Goal: Information Seeking & Learning: Learn about a topic

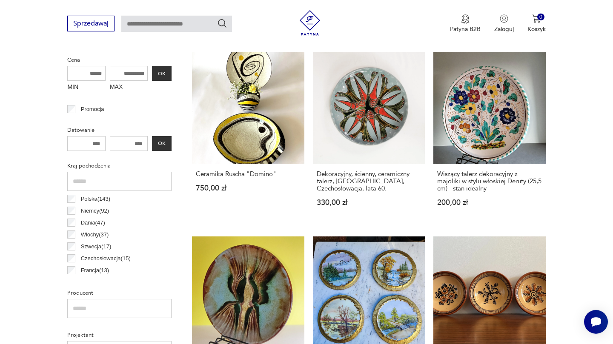
scroll to position [331, 0]
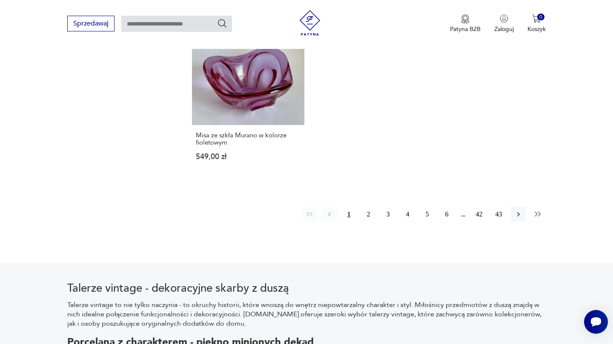
click at [541, 210] on icon "button" at bounding box center [537, 214] width 9 height 9
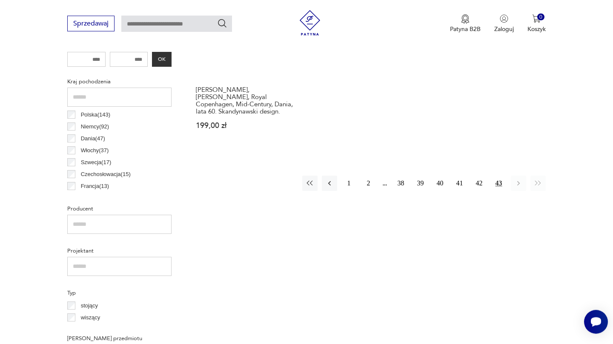
scroll to position [417, 0]
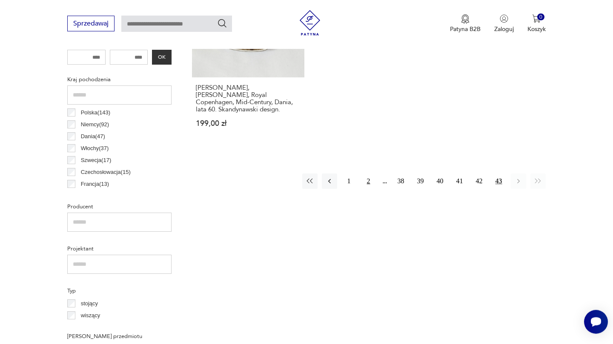
click at [369, 174] on button "2" at bounding box center [368, 181] width 15 height 15
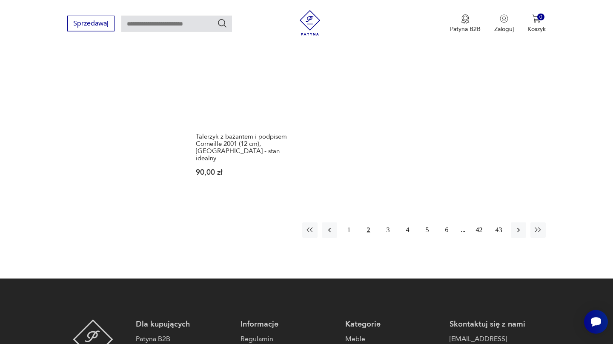
scroll to position [1330, 0]
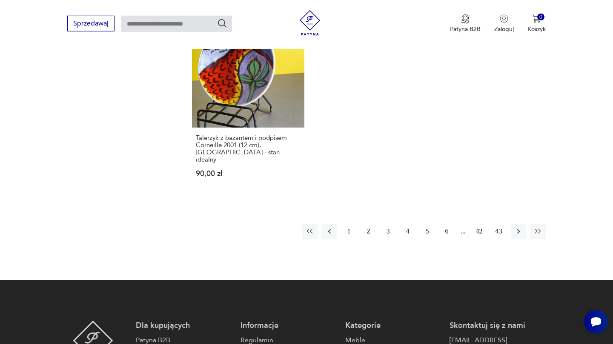
click at [390, 224] on button "3" at bounding box center [387, 231] width 15 height 15
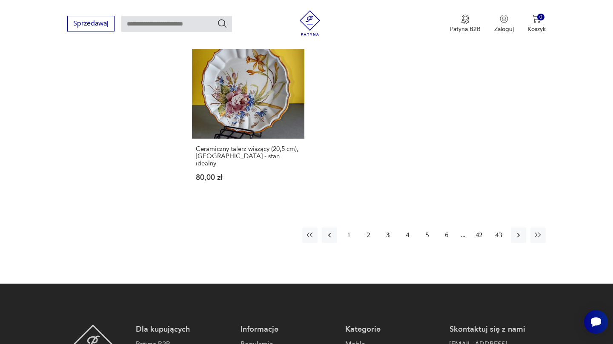
scroll to position [1270, 0]
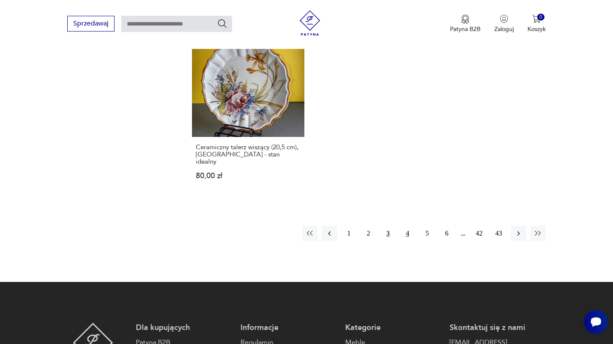
click at [406, 226] on button "4" at bounding box center [407, 233] width 15 height 15
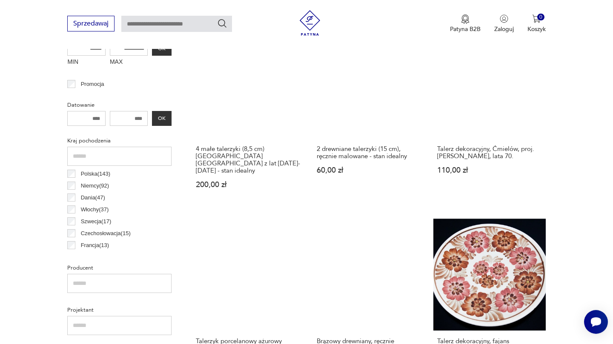
scroll to position [352, 0]
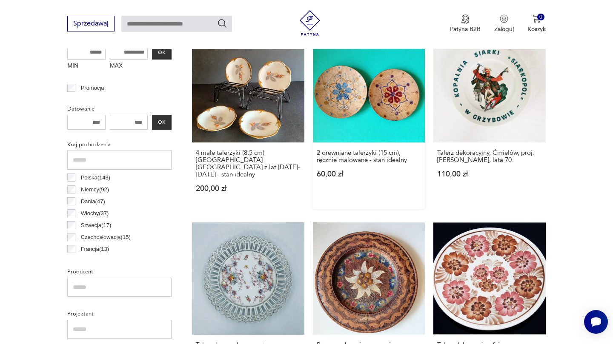
click at [398, 112] on link "2 drewniane talerzyki (15 cm), ręcznie malowane - stan idealny 60,00 zł" at bounding box center [369, 120] width 112 height 178
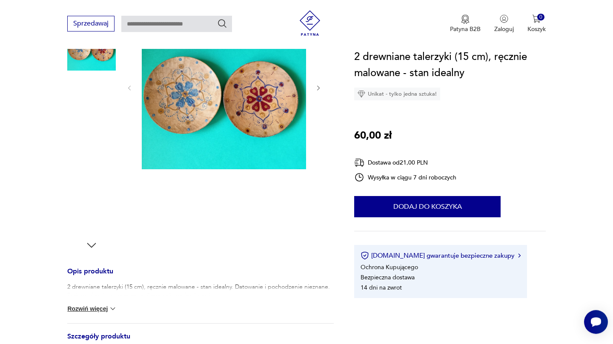
scroll to position [138, 0]
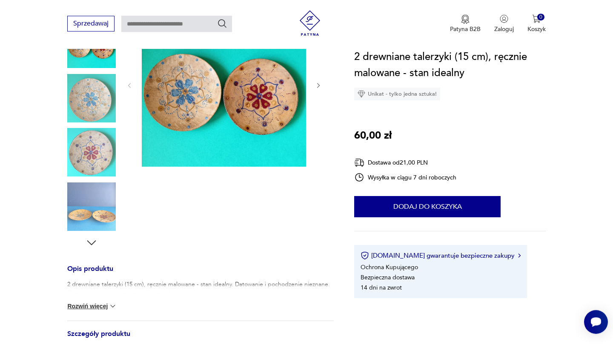
click at [85, 209] on img at bounding box center [91, 206] width 48 height 48
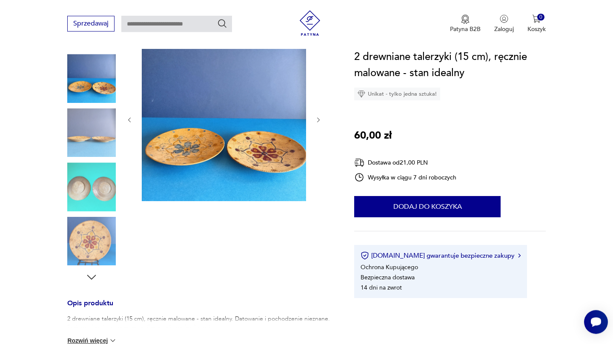
scroll to position [104, 0]
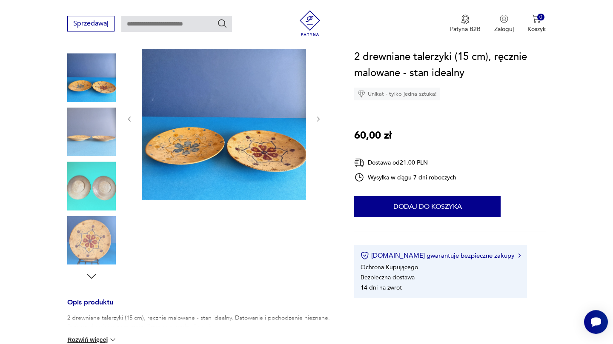
click at [90, 187] on img at bounding box center [91, 186] width 48 height 48
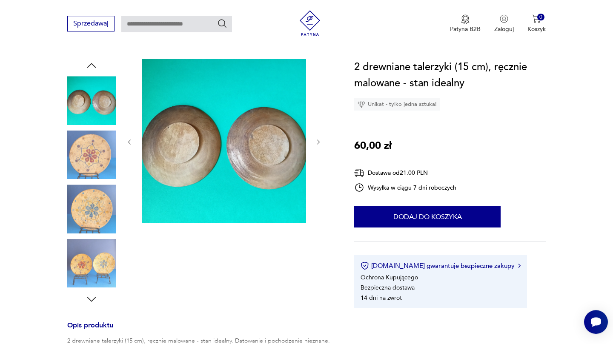
scroll to position [74, 0]
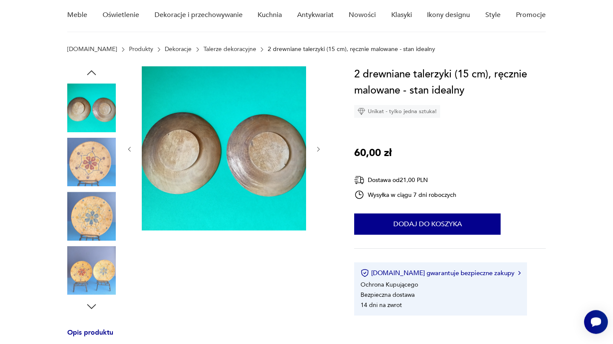
click at [80, 157] on img at bounding box center [91, 162] width 48 height 48
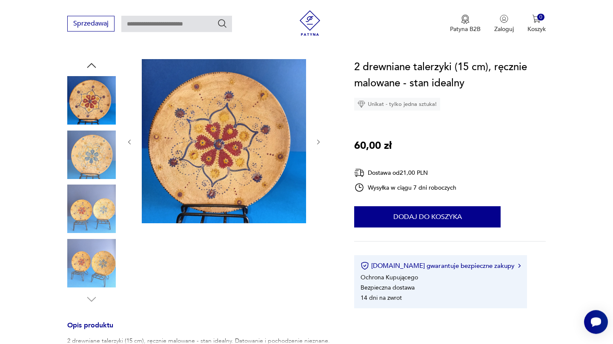
scroll to position [90, 0]
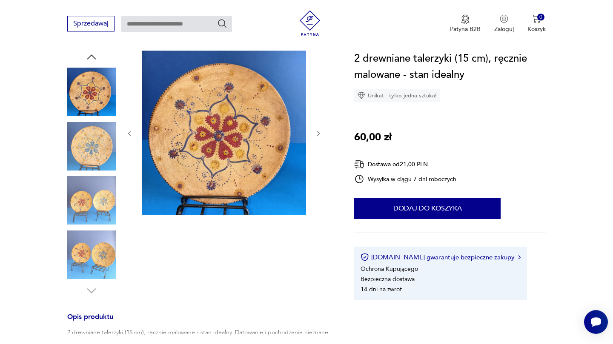
click at [83, 151] on img at bounding box center [91, 146] width 48 height 48
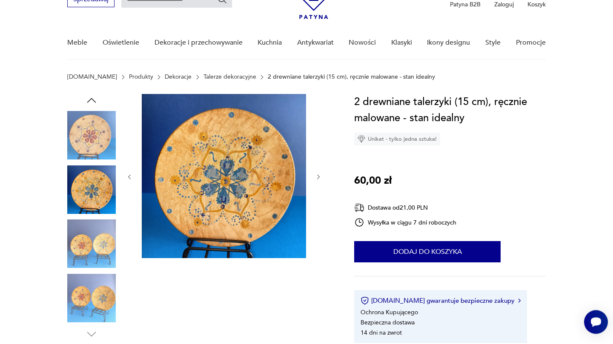
scroll to position [47, 0]
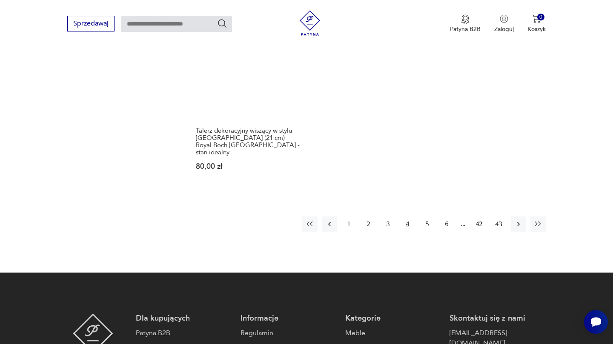
scroll to position [1339, 0]
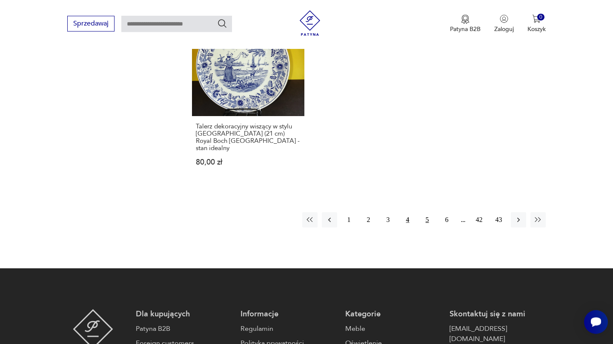
click at [431, 212] on button "5" at bounding box center [426, 219] width 15 height 15
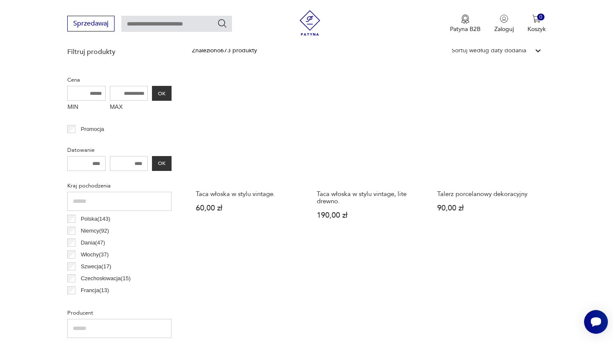
scroll to position [311, 0]
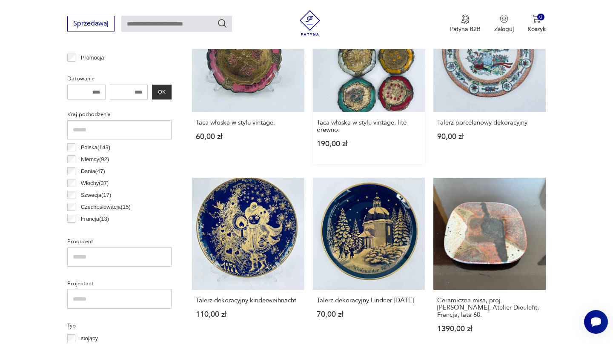
click at [396, 88] on link "Taca włoska w stylu vintage, lite drewno. 190,00 zł" at bounding box center [369, 82] width 112 height 164
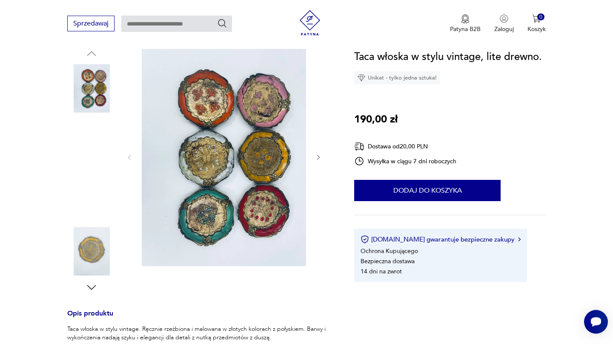
scroll to position [94, 0]
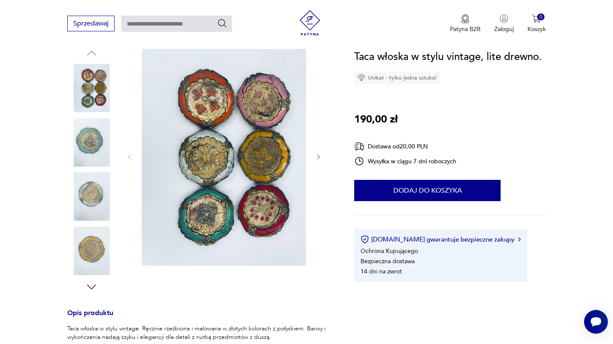
click at [87, 144] on img at bounding box center [91, 142] width 48 height 48
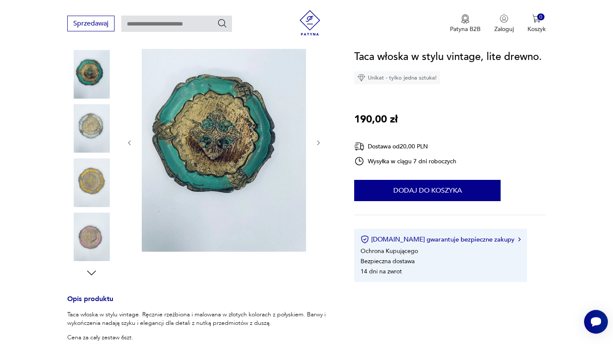
scroll to position [107, 0]
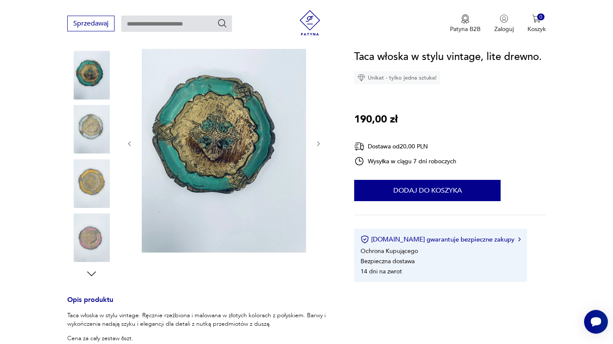
click at [87, 177] on img at bounding box center [91, 183] width 48 height 48
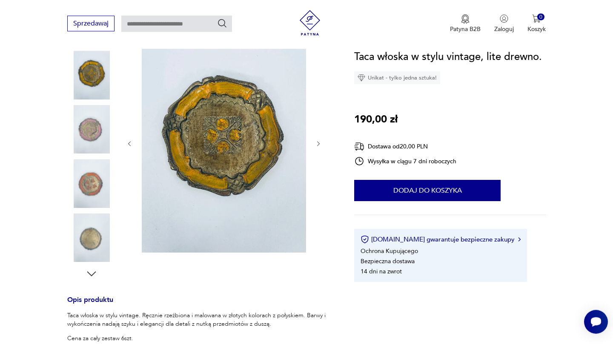
click at [79, 198] on img at bounding box center [91, 183] width 48 height 48
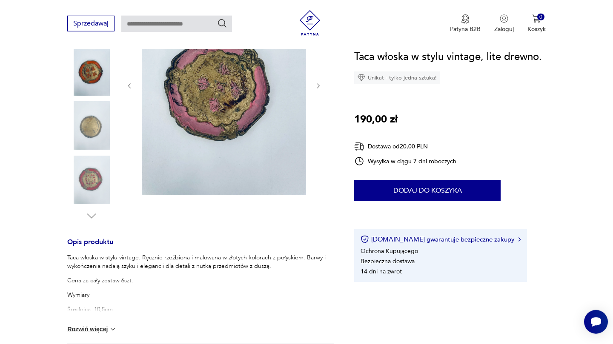
scroll to position [166, 0]
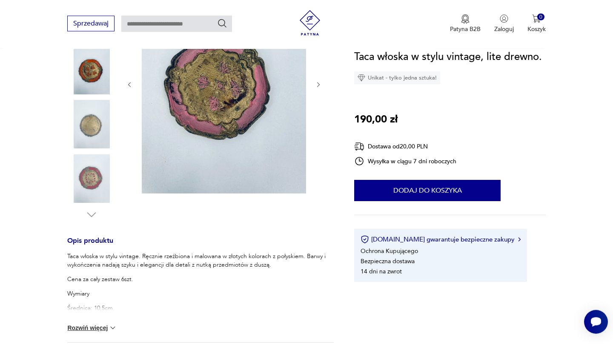
click at [85, 128] on img at bounding box center [91, 124] width 48 height 48
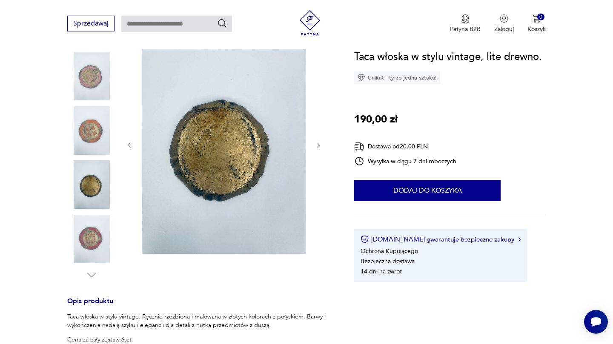
scroll to position [87, 0]
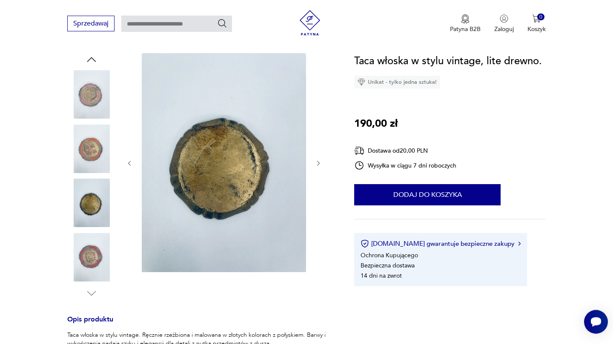
click at [83, 99] on img at bounding box center [91, 94] width 48 height 48
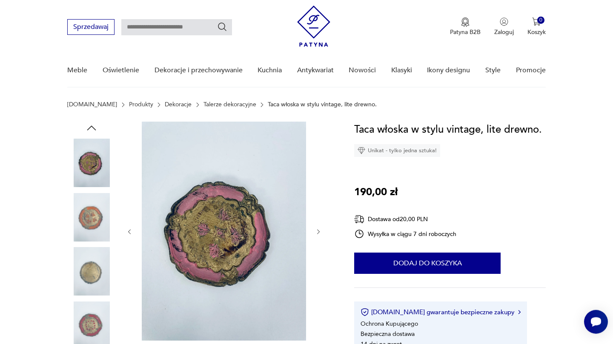
scroll to position [20, 0]
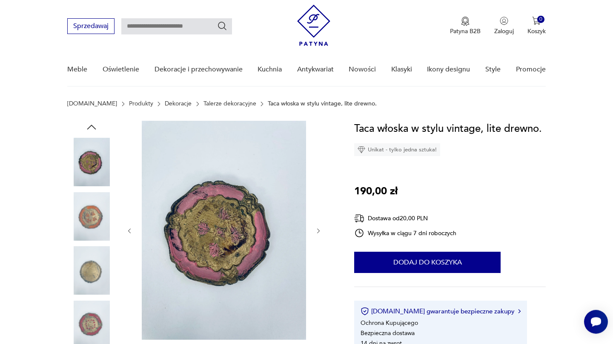
click at [89, 125] on icon "button" at bounding box center [91, 127] width 13 height 13
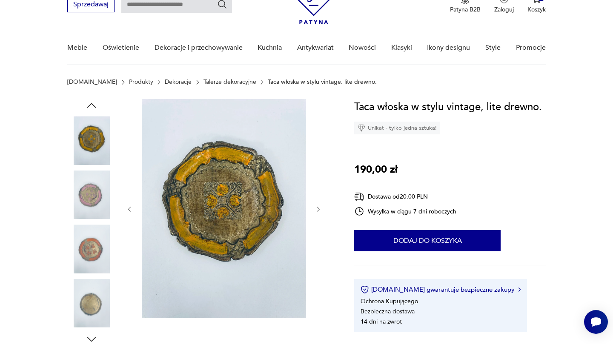
scroll to position [0, 0]
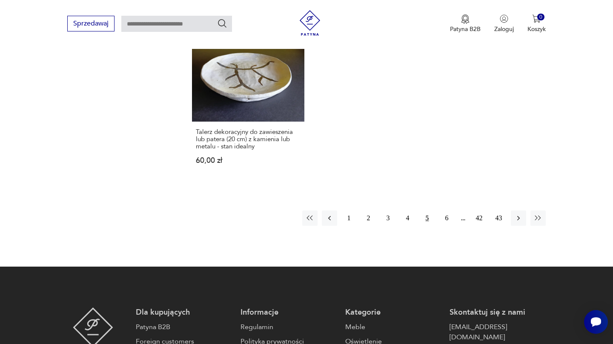
scroll to position [1314, 0]
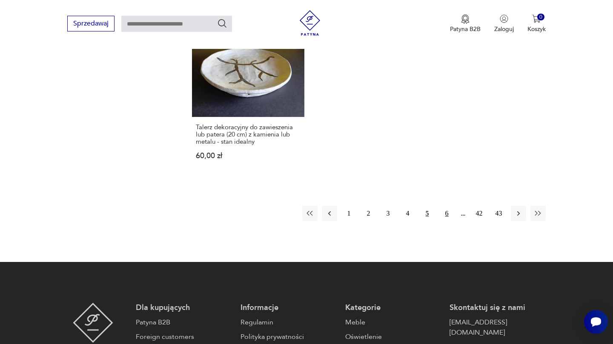
click at [447, 206] on button "6" at bounding box center [446, 213] width 15 height 15
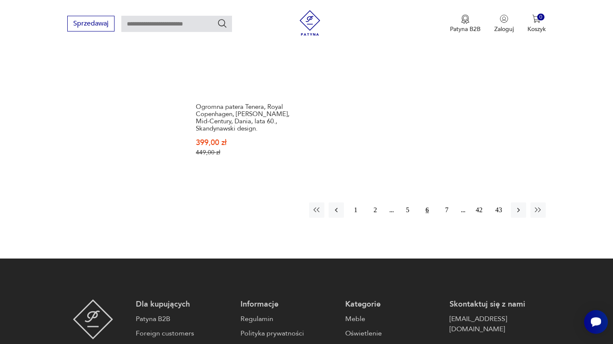
scroll to position [1373, 0]
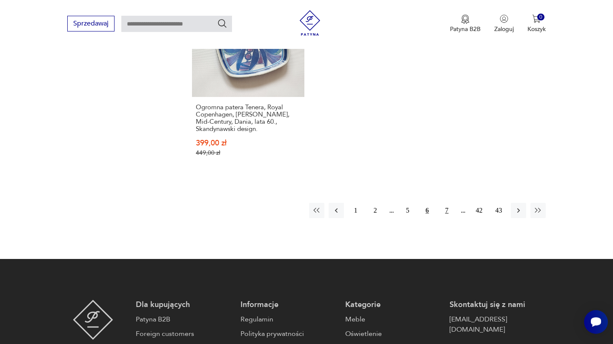
click at [448, 203] on button "7" at bounding box center [446, 210] width 15 height 15
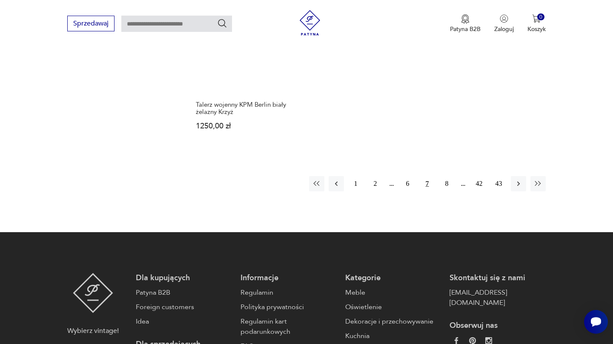
scroll to position [1312, 0]
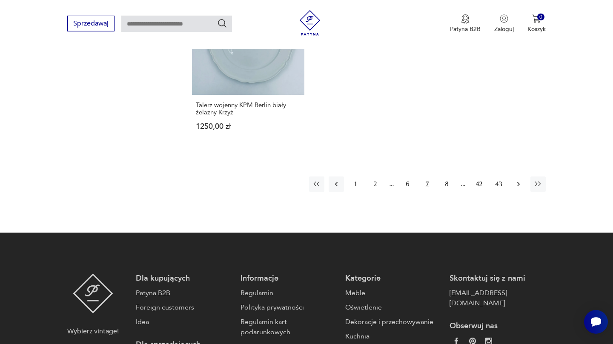
click at [514, 182] on icon "button" at bounding box center [518, 184] width 9 height 9
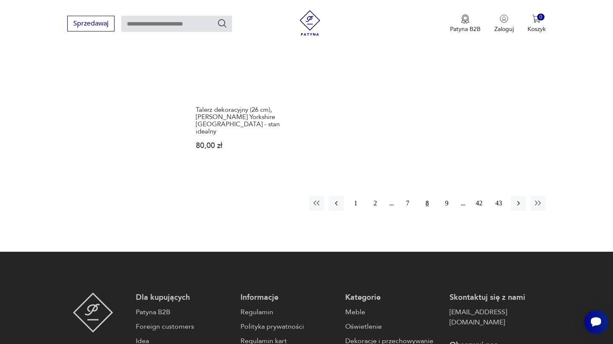
scroll to position [1359, 0]
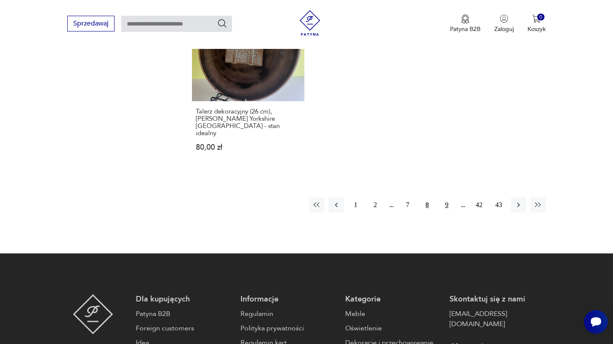
click at [447, 197] on button "9" at bounding box center [446, 204] width 15 height 15
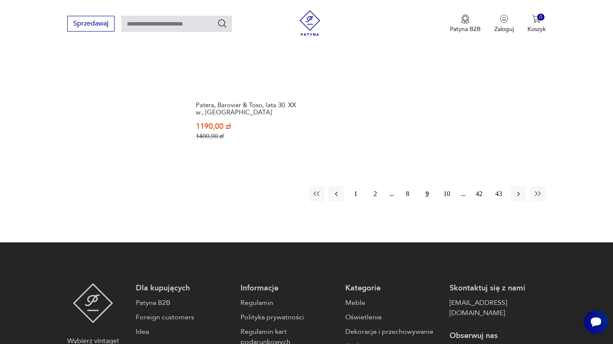
scroll to position [1384, 0]
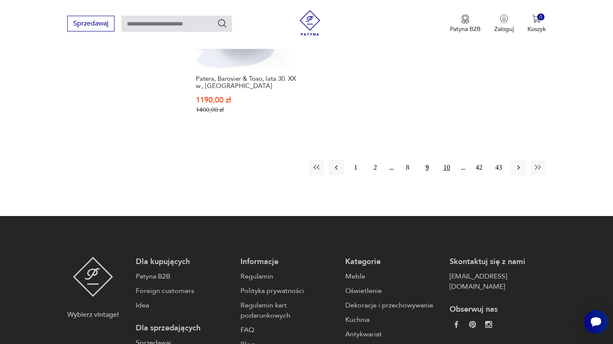
click at [448, 160] on button "10" at bounding box center [446, 167] width 15 height 15
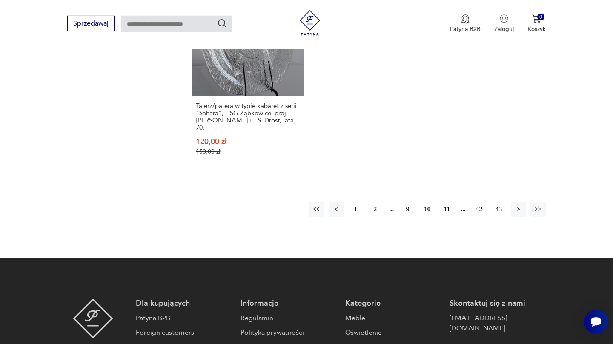
scroll to position [1374, 0]
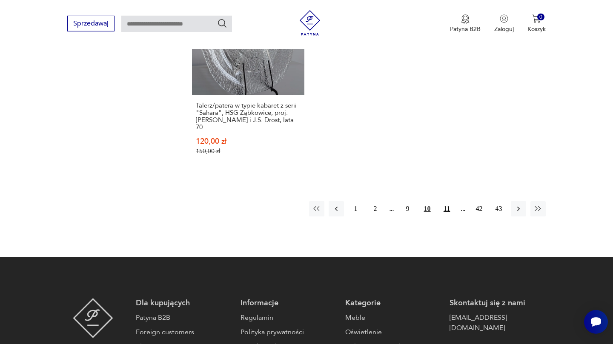
click at [448, 201] on button "11" at bounding box center [446, 208] width 15 height 15
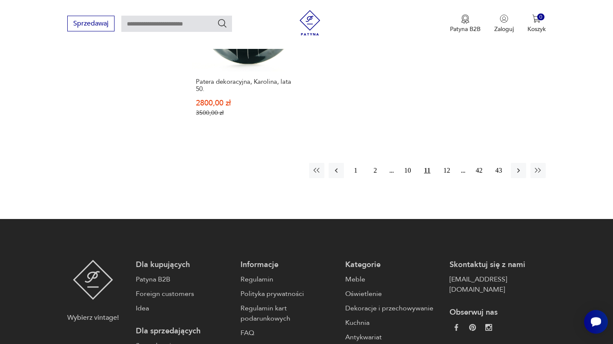
scroll to position [1374, 0]
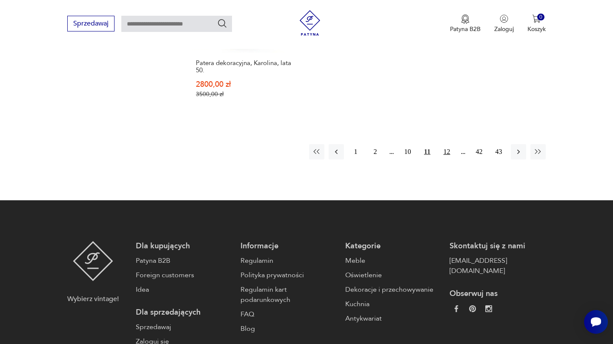
click at [448, 149] on button "12" at bounding box center [446, 151] width 15 height 15
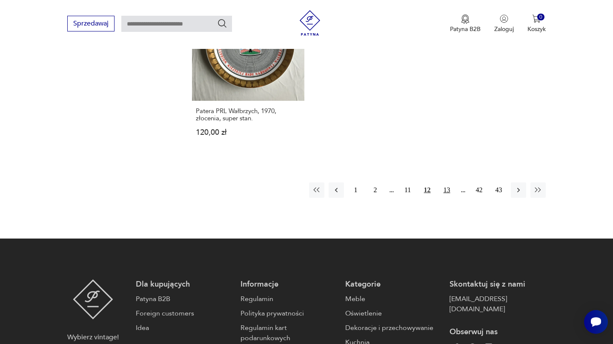
click at [448, 182] on button "13" at bounding box center [446, 189] width 15 height 15
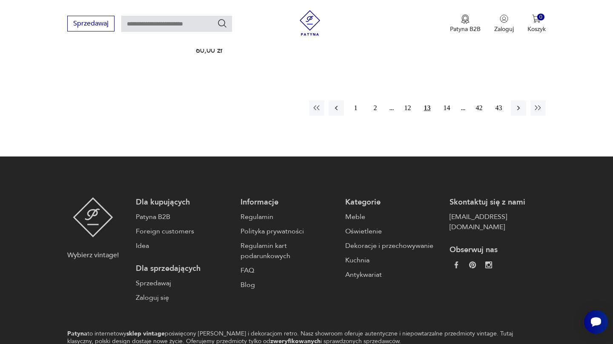
scroll to position [1387, 0]
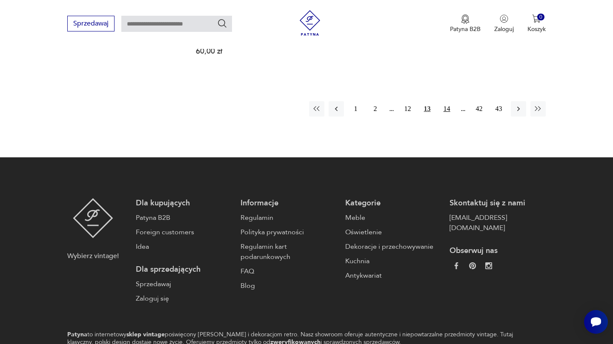
click at [451, 102] on button "14" at bounding box center [446, 108] width 15 height 15
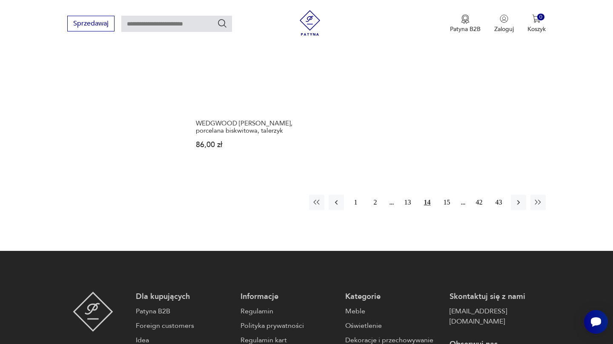
scroll to position [1306, 0]
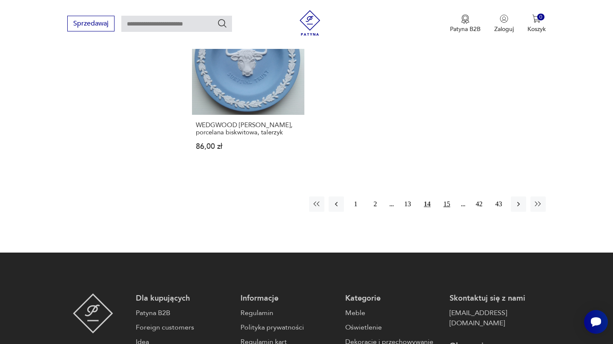
click at [448, 197] on button "15" at bounding box center [446, 204] width 15 height 15
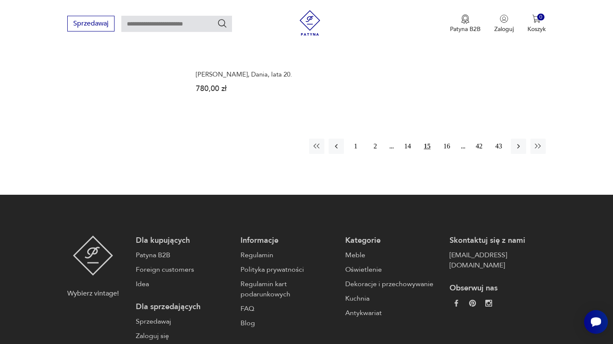
scroll to position [1348, 0]
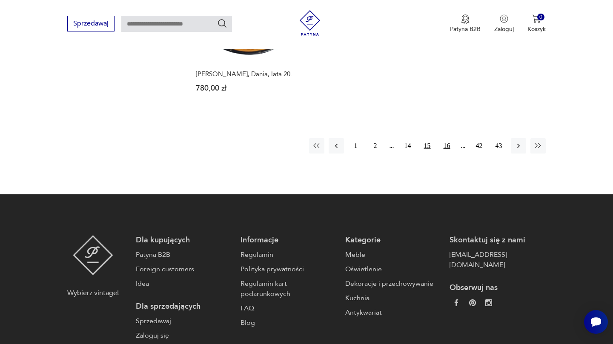
click at [446, 138] on button "16" at bounding box center [446, 145] width 15 height 15
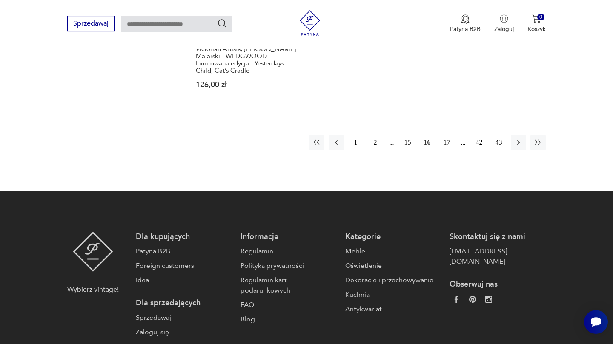
click at [450, 140] on button "17" at bounding box center [446, 142] width 15 height 15
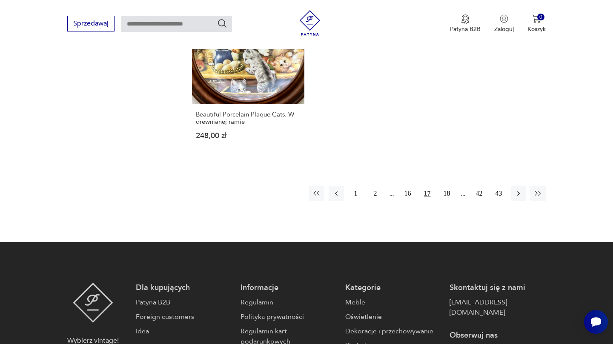
scroll to position [1338, 0]
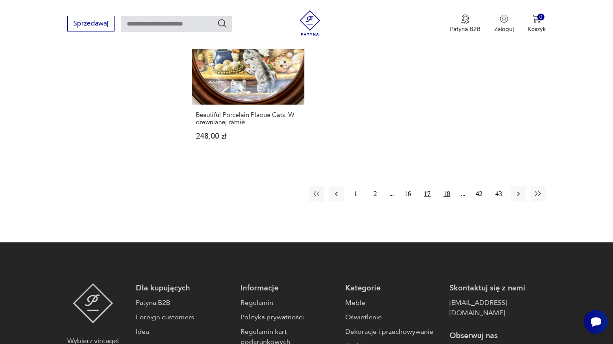
click at [447, 186] on button "18" at bounding box center [446, 193] width 15 height 15
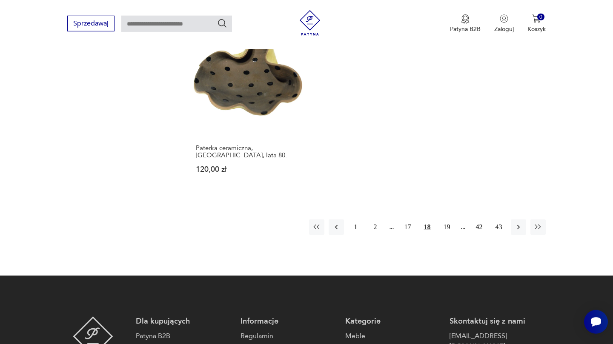
scroll to position [1303, 0]
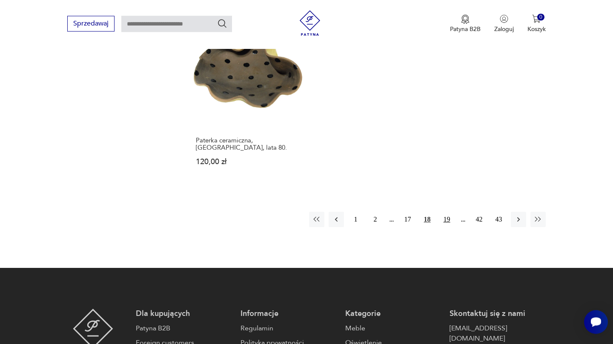
click at [447, 212] on button "19" at bounding box center [446, 219] width 15 height 15
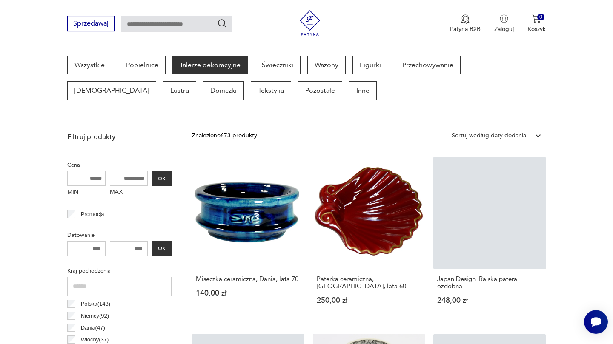
scroll to position [225, 0]
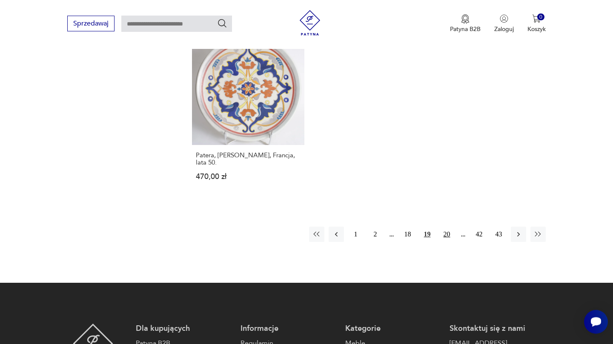
click at [450, 227] on button "20" at bounding box center [446, 234] width 15 height 15
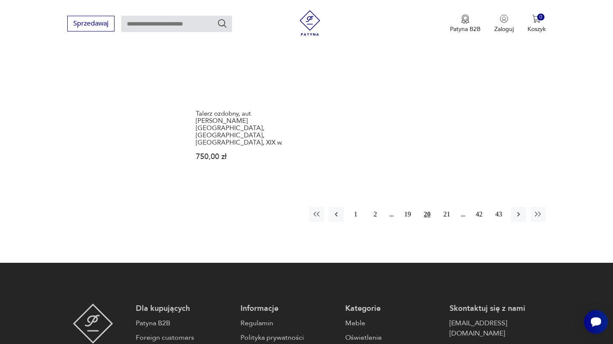
scroll to position [1311, 0]
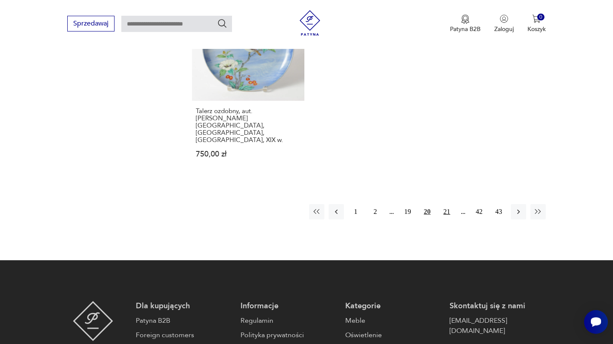
click at [449, 204] on button "21" at bounding box center [446, 211] width 15 height 15
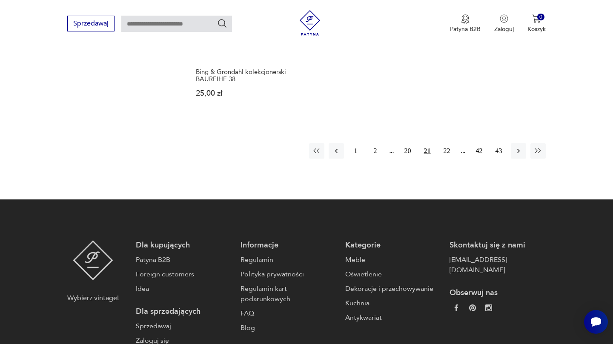
scroll to position [1351, 0]
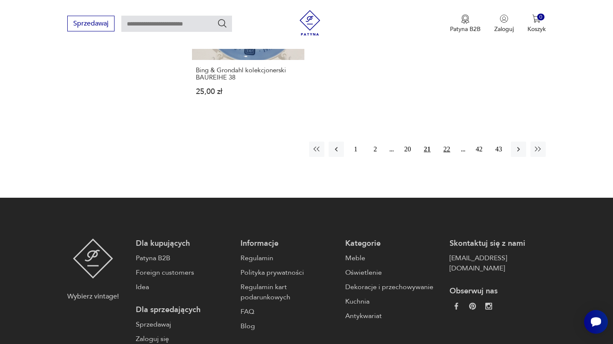
click at [449, 142] on button "22" at bounding box center [446, 149] width 15 height 15
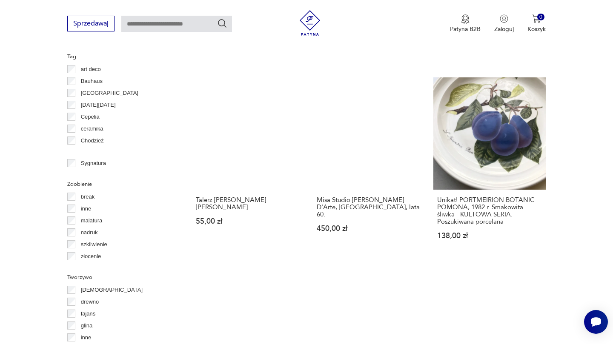
scroll to position [852, 0]
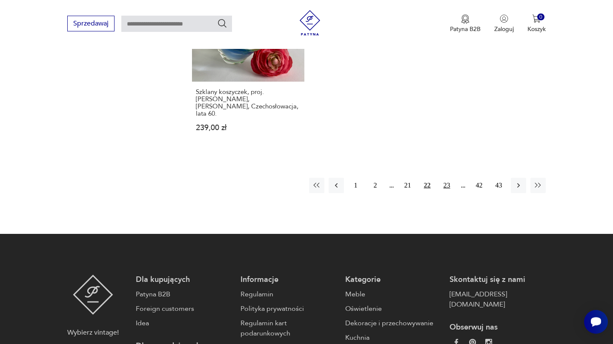
click at [450, 178] on button "23" at bounding box center [446, 185] width 15 height 15
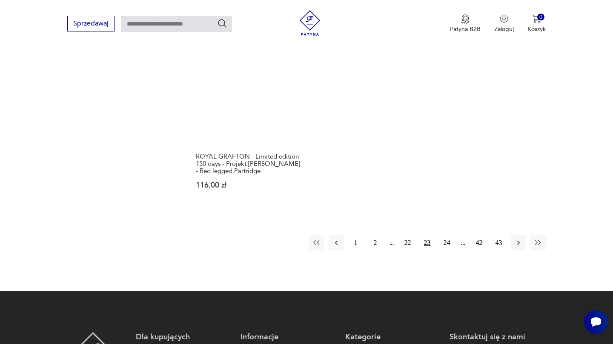
scroll to position [1309, 0]
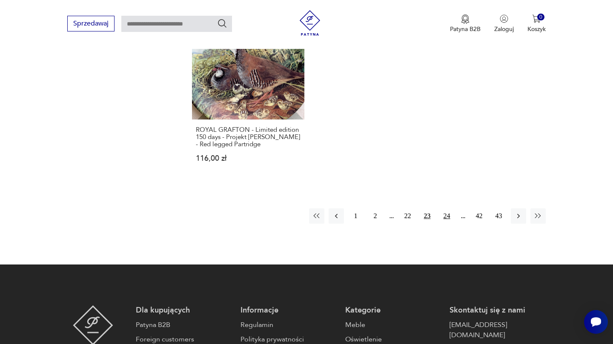
click at [454, 211] on button "24" at bounding box center [446, 215] width 15 height 15
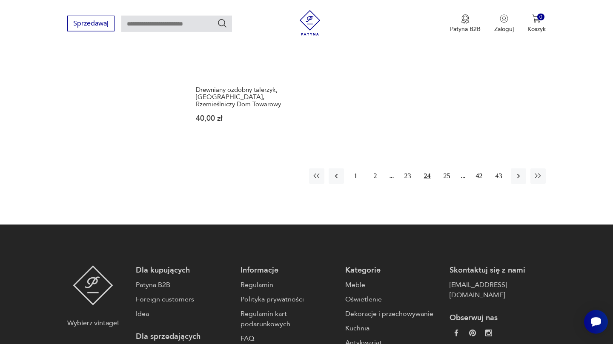
scroll to position [1362, 0]
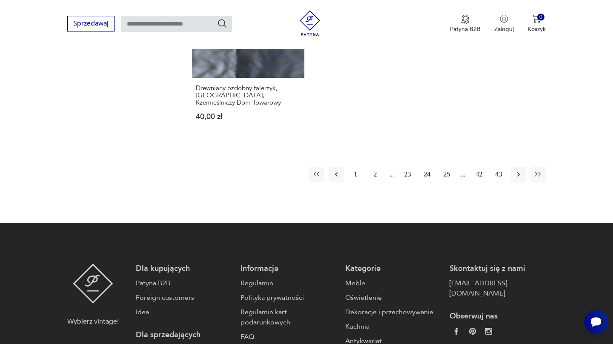
click at [450, 168] on button "25" at bounding box center [446, 174] width 15 height 15
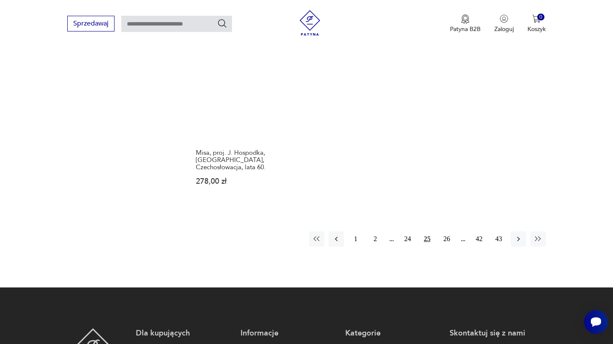
scroll to position [1284, 0]
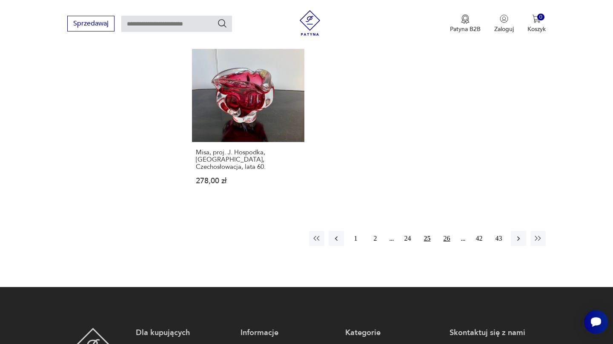
click at [452, 231] on button "26" at bounding box center [446, 238] width 15 height 15
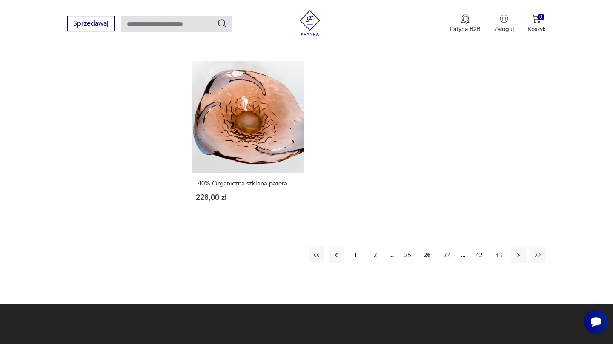
scroll to position [1275, 0]
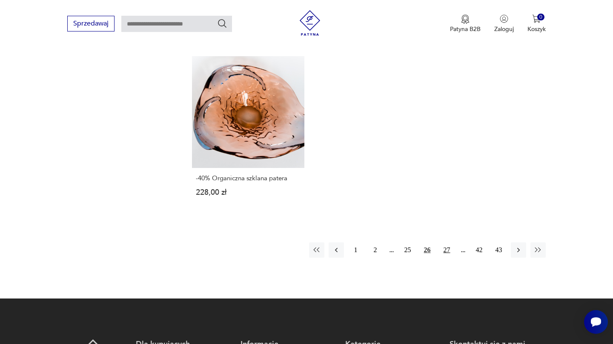
click at [449, 242] on button "27" at bounding box center [446, 249] width 15 height 15
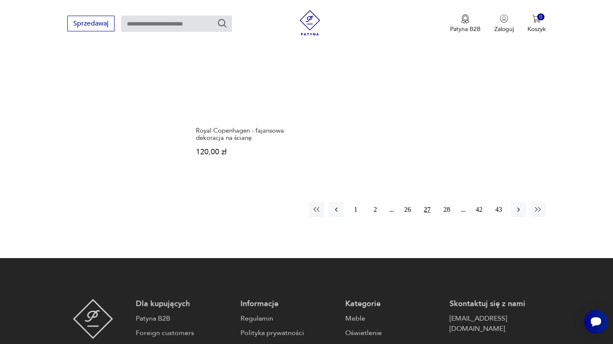
scroll to position [1271, 0]
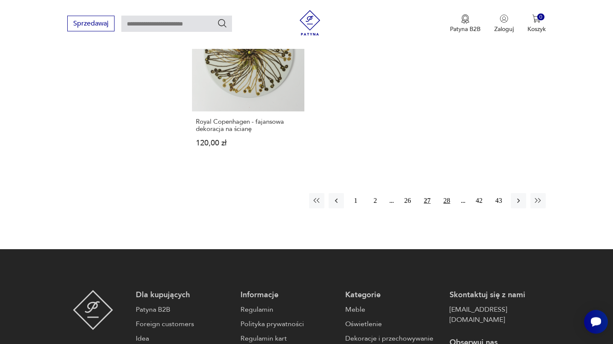
click at [449, 193] on button "28" at bounding box center [446, 200] width 15 height 15
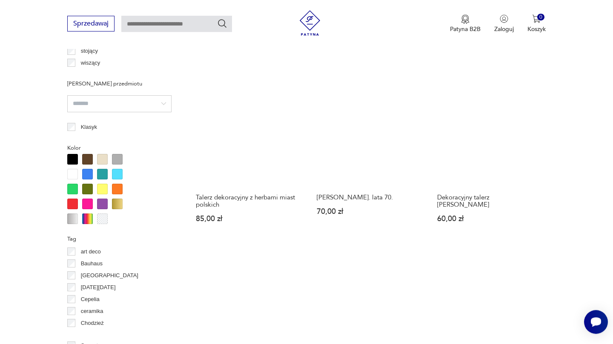
scroll to position [672, 0]
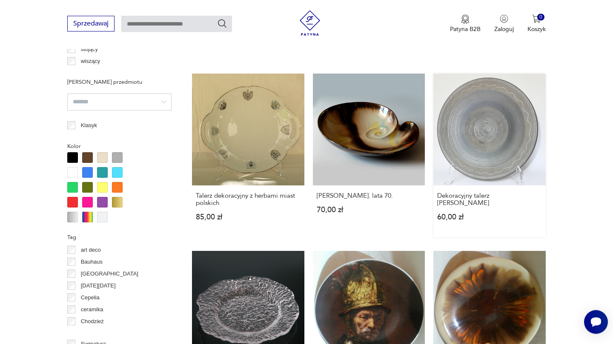
click at [506, 145] on link "Dekoracyjny talerz [PERSON_NAME] 60,00 zł" at bounding box center [489, 156] width 112 height 164
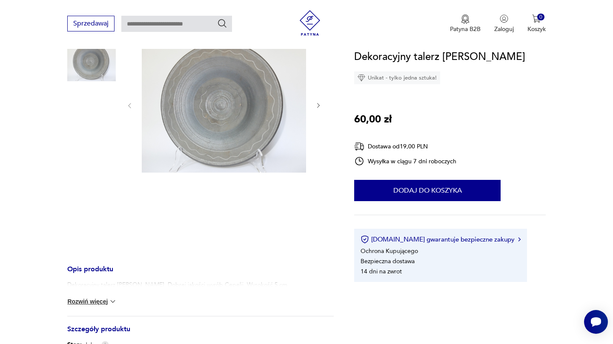
click at [93, 114] on img at bounding box center [91, 115] width 48 height 48
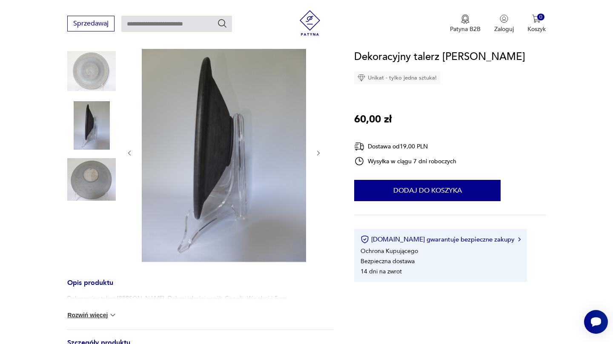
scroll to position [85, 0]
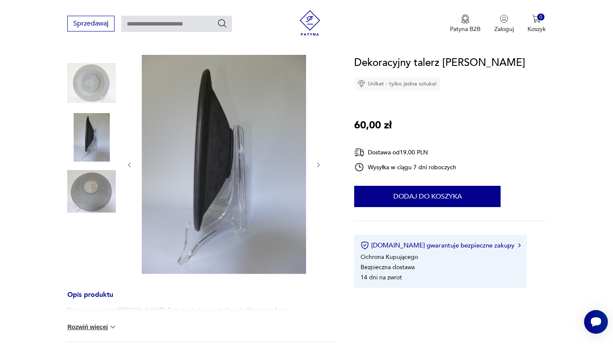
click at [82, 191] on img at bounding box center [91, 191] width 48 height 48
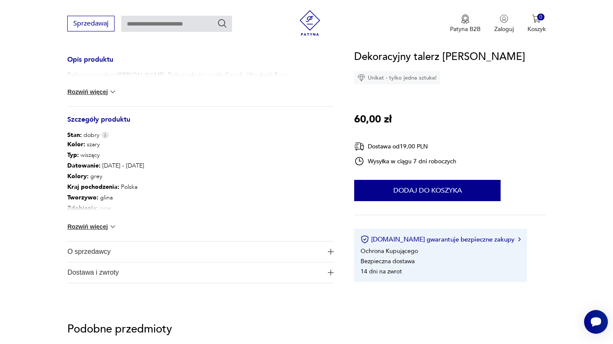
scroll to position [325, 0]
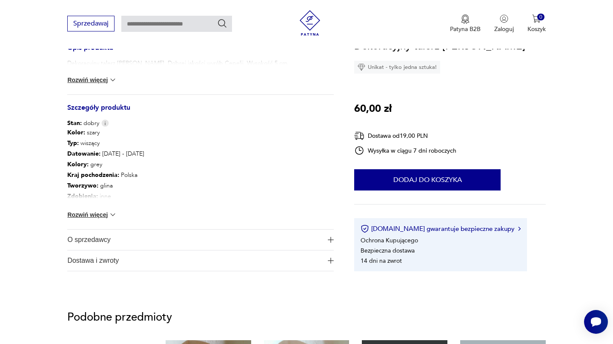
click at [79, 211] on button "Rozwiń więcej" at bounding box center [91, 215] width 49 height 9
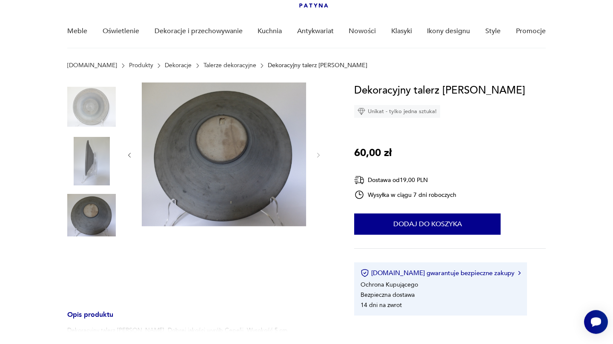
scroll to position [58, 0]
click at [86, 111] on img at bounding box center [91, 106] width 48 height 48
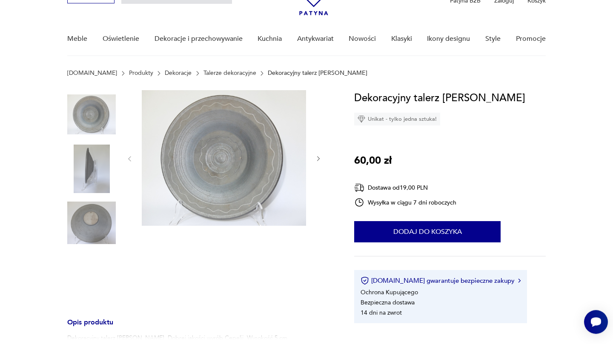
scroll to position [48, 0]
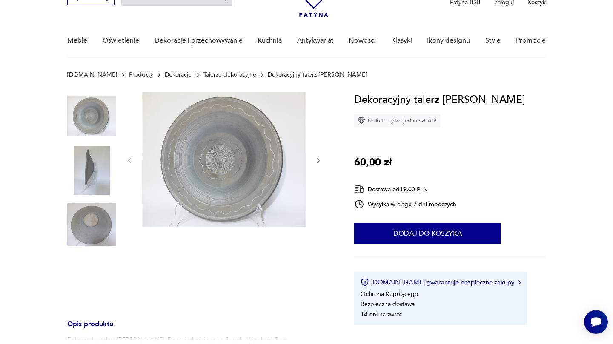
click at [267, 157] on img at bounding box center [224, 160] width 164 height 136
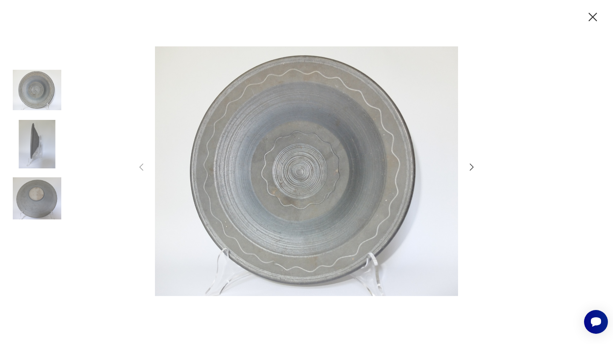
click at [473, 166] on icon "button" at bounding box center [471, 167] width 10 height 10
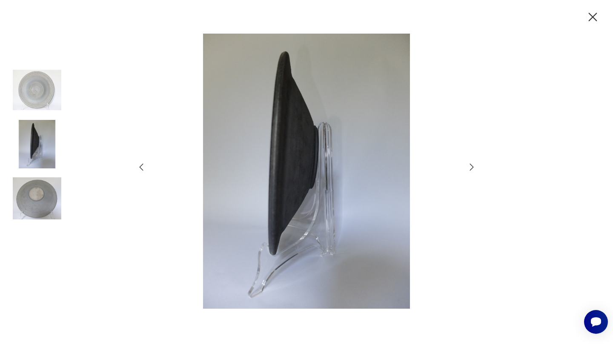
click at [477, 165] on div at bounding box center [306, 172] width 613 height 344
click at [476, 166] on icon "button" at bounding box center [471, 167] width 10 height 10
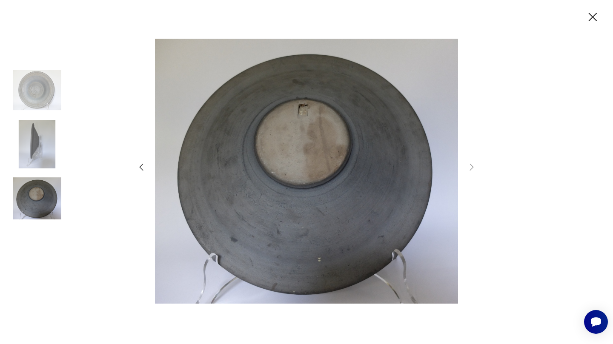
click at [33, 99] on img at bounding box center [37, 90] width 48 height 48
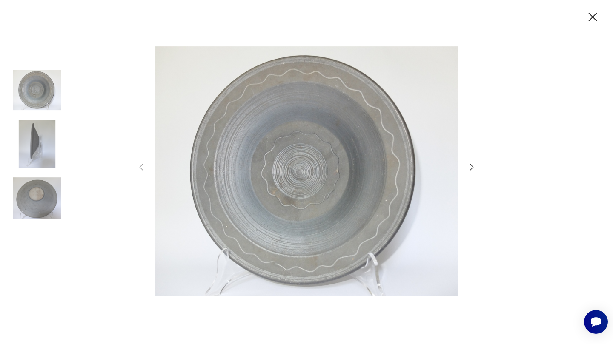
click at [588, 17] on icon "button" at bounding box center [592, 17] width 15 height 15
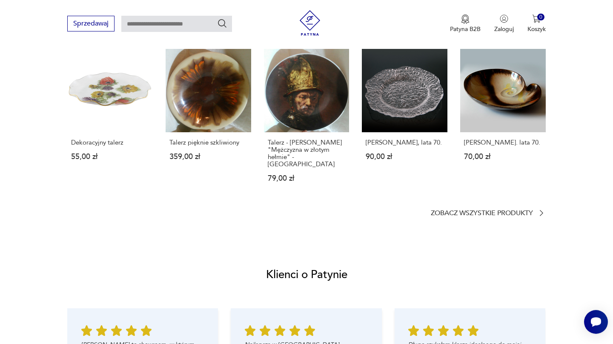
scroll to position [664, 0]
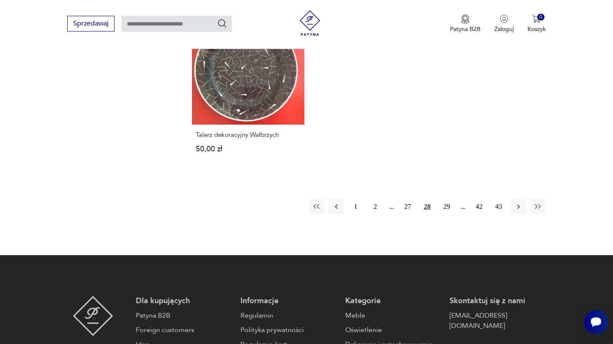
scroll to position [1300, 0]
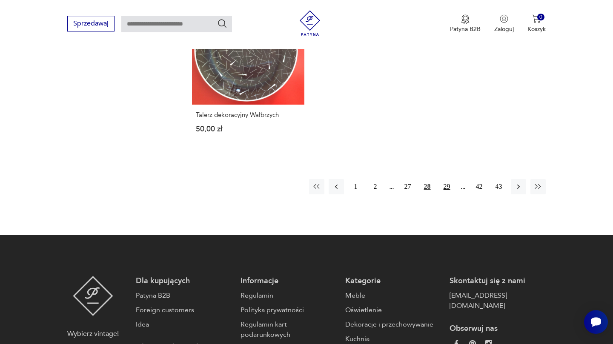
click at [450, 179] on button "29" at bounding box center [446, 186] width 15 height 15
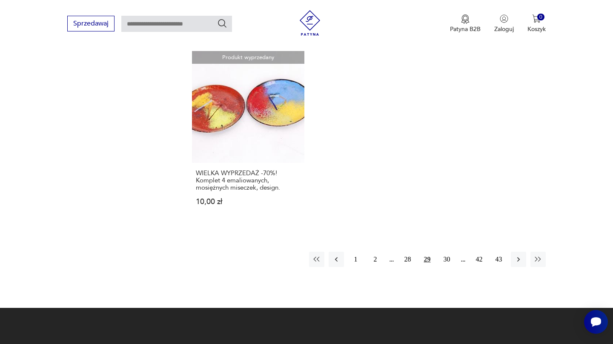
scroll to position [1252, 0]
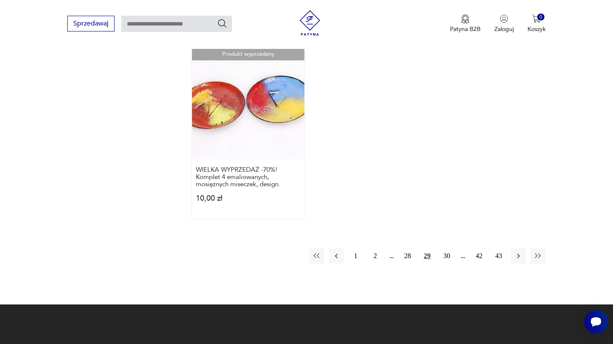
click at [215, 99] on link "Produkt wyprzedany WIELKA WYPRZEDAŻ -70%! Komplet 4 emaliowanych, mosiężnych mi…" at bounding box center [248, 133] width 112 height 171
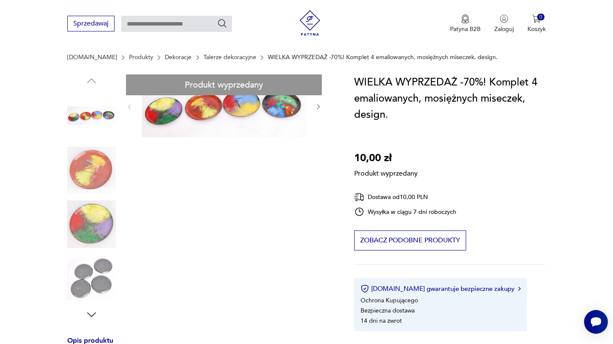
scroll to position [64, 0]
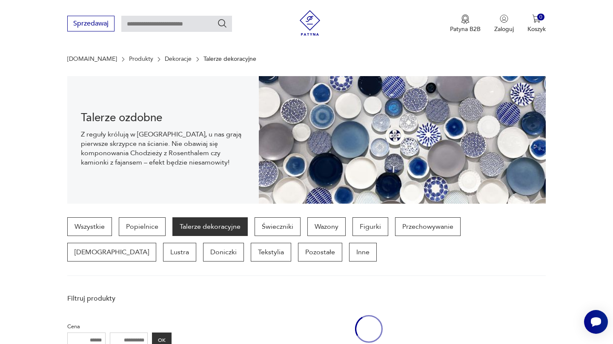
scroll to position [1183, 0]
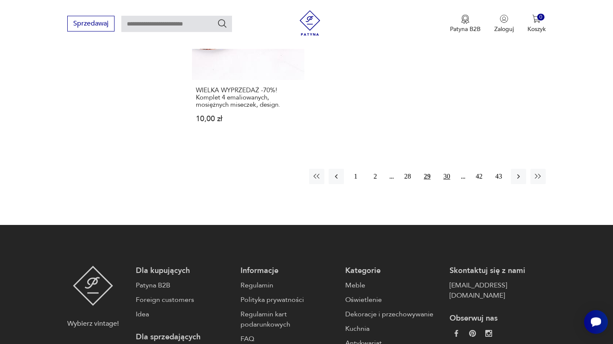
click at [449, 169] on button "30" at bounding box center [446, 176] width 15 height 15
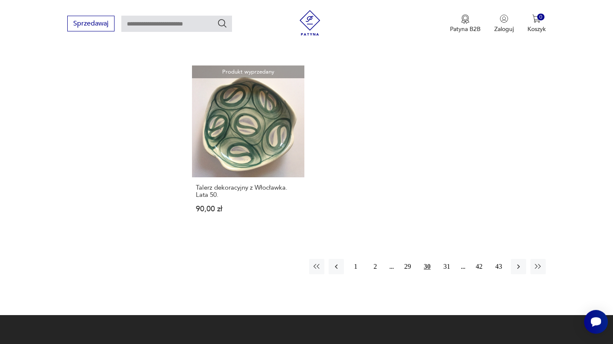
scroll to position [1257, 0]
